Goal: Task Accomplishment & Management: Manage account settings

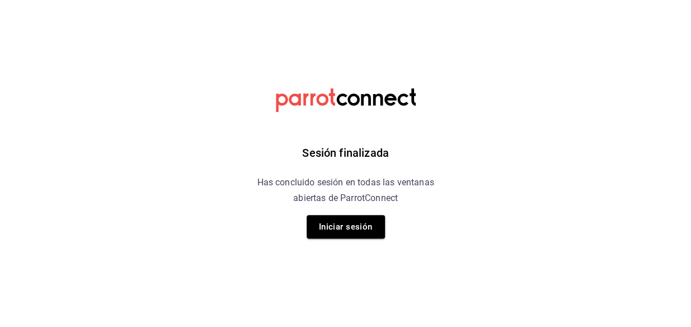
click at [333, 221] on button "Iniciar sesión" at bounding box center [346, 227] width 78 height 24
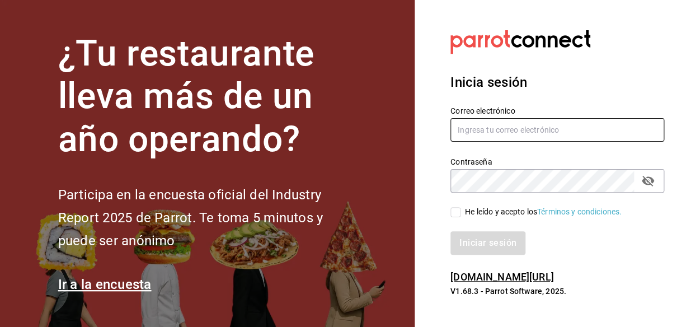
type input "[EMAIL_ADDRESS][DOMAIN_NAME]"
click at [491, 125] on input "[EMAIL_ADDRESS][DOMAIN_NAME]" at bounding box center [558, 130] width 214 height 24
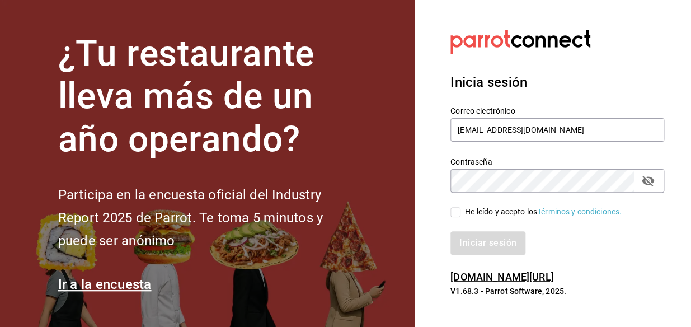
click at [458, 206] on div "He leído y acepto los Términos y condiciones." at bounding box center [558, 212] width 214 height 12
click at [459, 214] on input "He leído y acepto los Términos y condiciones." at bounding box center [456, 212] width 10 height 10
checkbox input "true"
click at [479, 257] on div "Inicia sesión Correo electrónico [EMAIL_ADDRESS][DOMAIN_NAME] Contraseña Contra…" at bounding box center [558, 164] width 214 height 210
click at [477, 244] on button "Iniciar sesión" at bounding box center [489, 243] width 76 height 24
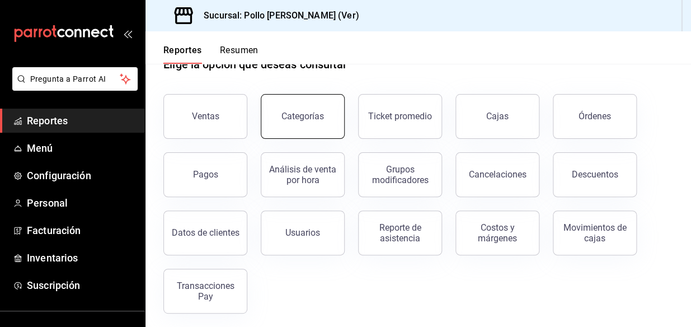
scroll to position [38, 0]
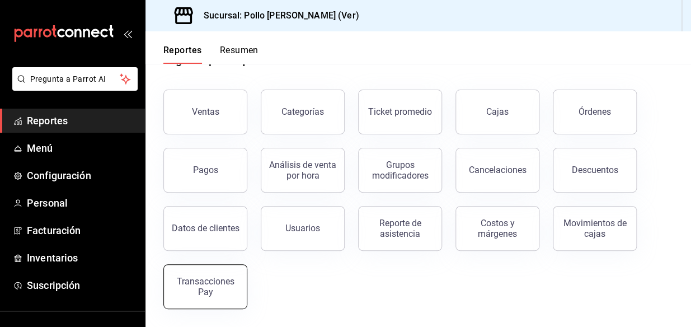
click at [221, 304] on button "Transacciones Pay" at bounding box center [205, 286] width 84 height 45
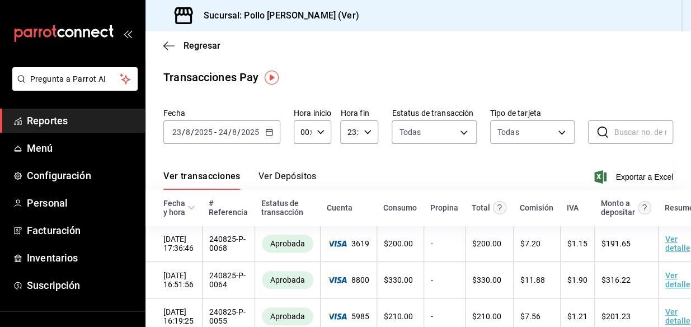
click at [296, 164] on div "Ver transacciones Ver Depósitos Exportar a Excel" at bounding box center [418, 173] width 510 height 32
click at [302, 174] on button "Ver Depósitos" at bounding box center [288, 180] width 58 height 19
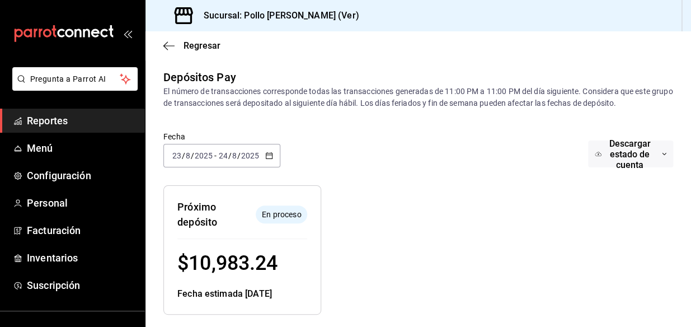
click at [77, 129] on link "Reportes" at bounding box center [72, 121] width 145 height 24
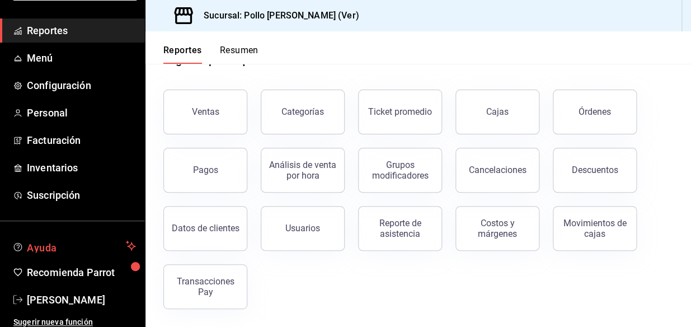
scroll to position [95, 0]
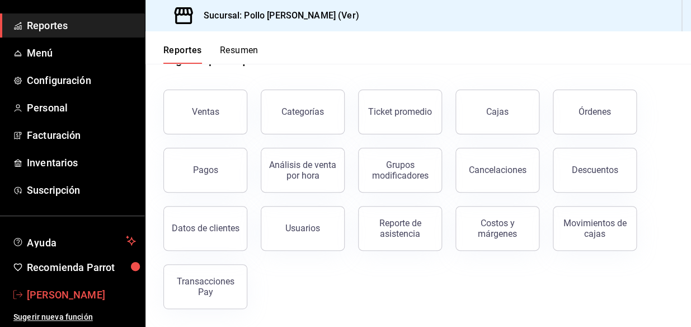
click at [73, 296] on span "Alejandro Cerón" at bounding box center [81, 294] width 109 height 15
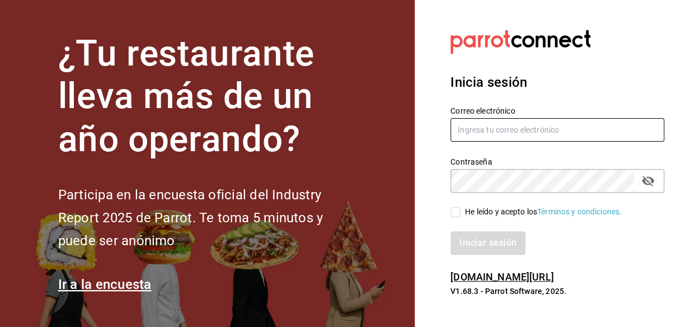
type input "[EMAIL_ADDRESS][DOMAIN_NAME]"
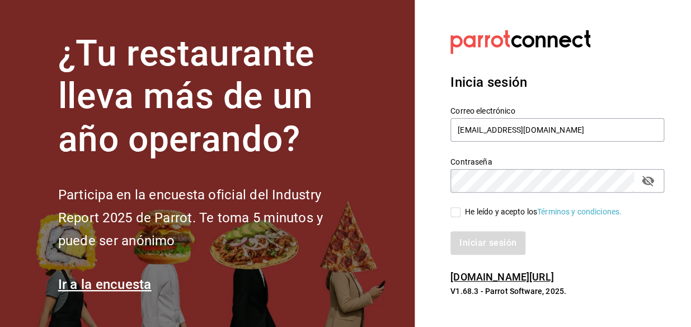
click at [473, 141] on div "Correo electrónico ing.alejandroceron@gmail.com" at bounding box center [558, 125] width 214 height 38
click at [477, 214] on div "He leído y acepto los Términos y condiciones." at bounding box center [543, 212] width 157 height 12
click at [461, 214] on input "He leído y acepto los Términos y condiciones." at bounding box center [456, 212] width 10 height 10
checkbox input "true"
click at [487, 235] on button "Iniciar sesión" at bounding box center [489, 243] width 76 height 24
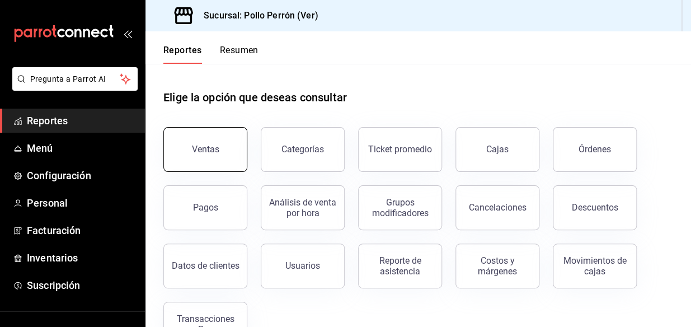
click at [214, 160] on button "Ventas" at bounding box center [205, 149] width 84 height 45
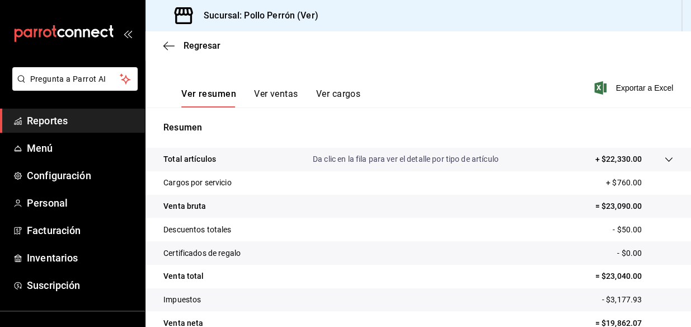
scroll to position [209, 0]
